Goal: Task Accomplishment & Management: Use online tool/utility

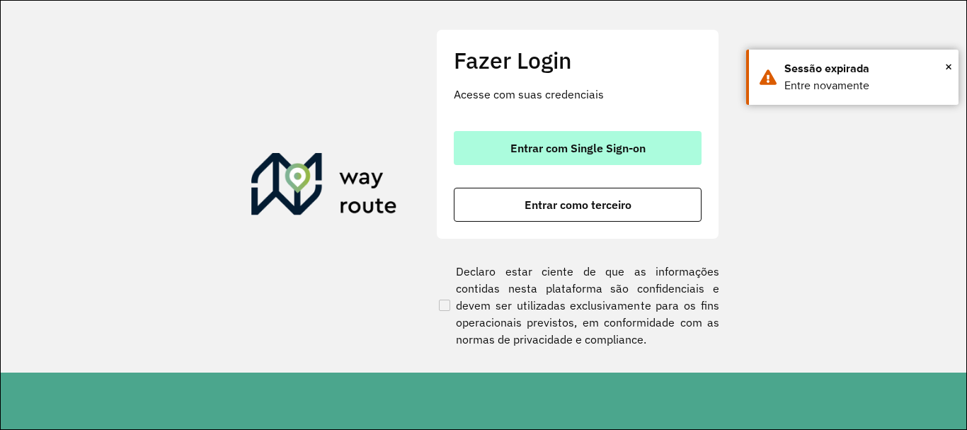
click at [536, 138] on button "Entrar com Single Sign-on" at bounding box center [578, 148] width 248 height 34
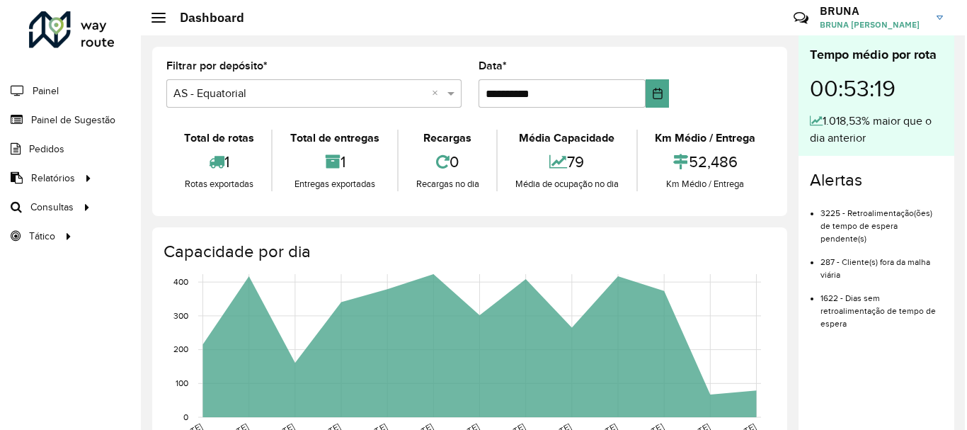
scroll to position [142, 0]
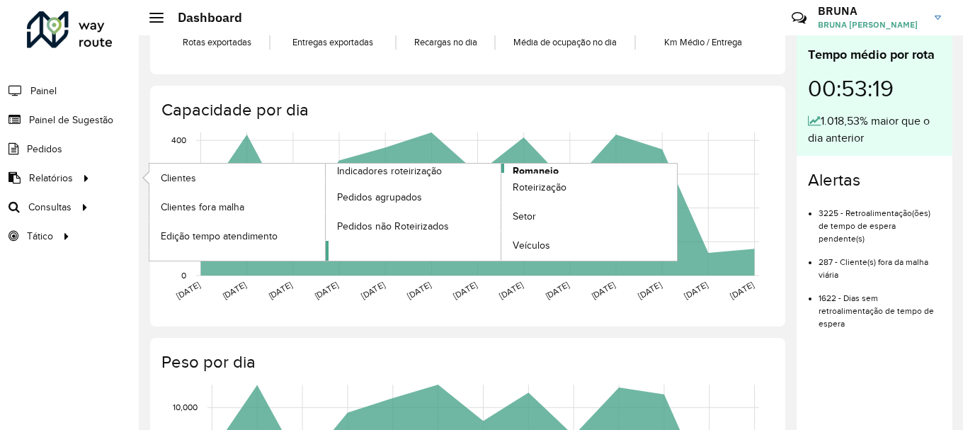
click at [537, 164] on span "Romaneio" at bounding box center [536, 171] width 46 height 15
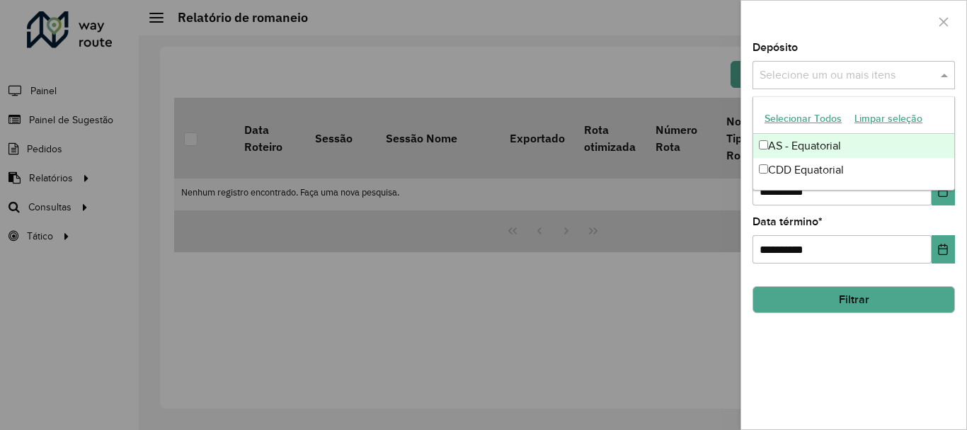
click at [891, 74] on input "text" at bounding box center [846, 75] width 181 height 17
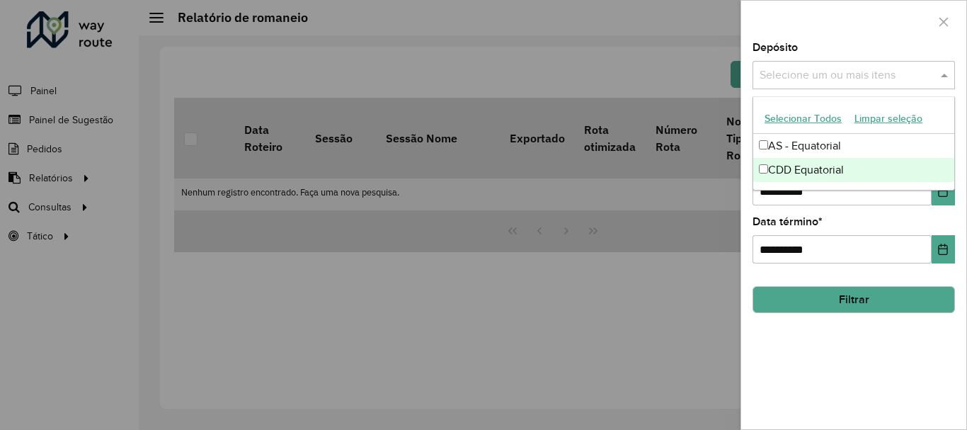
click at [797, 174] on div "CDD Equatorial" at bounding box center [853, 170] width 201 height 24
click at [940, 194] on icon "Choose Date" at bounding box center [942, 190] width 11 height 11
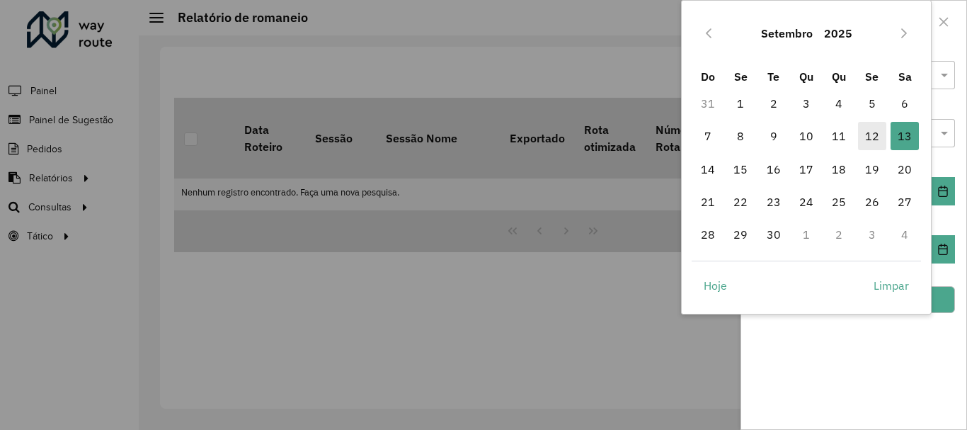
click at [867, 137] on span "12" at bounding box center [872, 136] width 28 height 28
type input "**********"
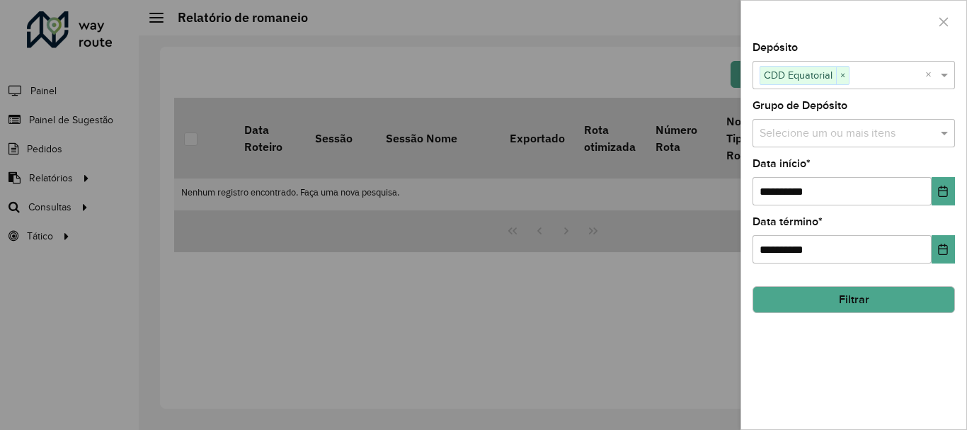
click at [867, 137] on input "text" at bounding box center [846, 133] width 181 height 17
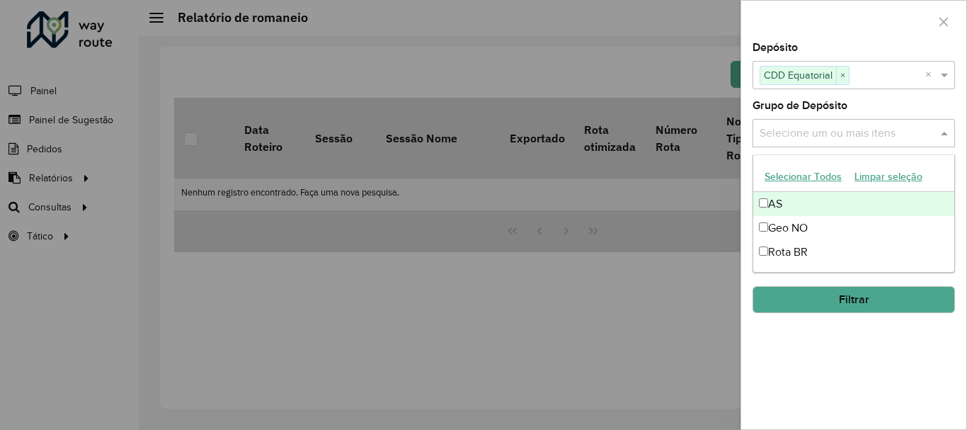
click at [867, 137] on input "text" at bounding box center [846, 133] width 181 height 17
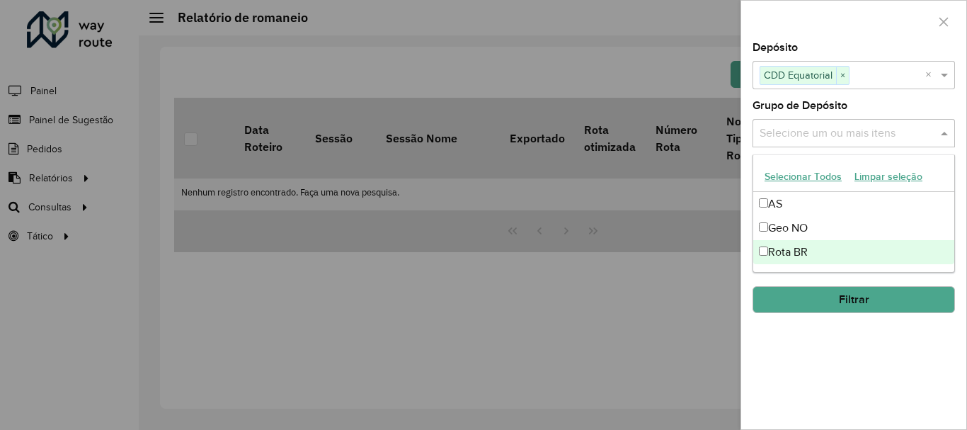
click at [720, 326] on div at bounding box center [483, 215] width 967 height 430
